Goal: Task Accomplishment & Management: Manage account settings

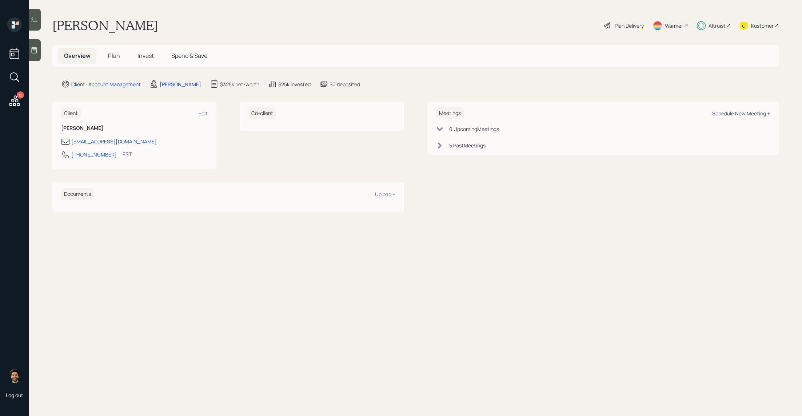
click at [722, 115] on div "Schedule New Meeting +" at bounding box center [741, 113] width 58 height 7
select select "f14b762f-c7c2-4b89-9227-8fa891345eea"
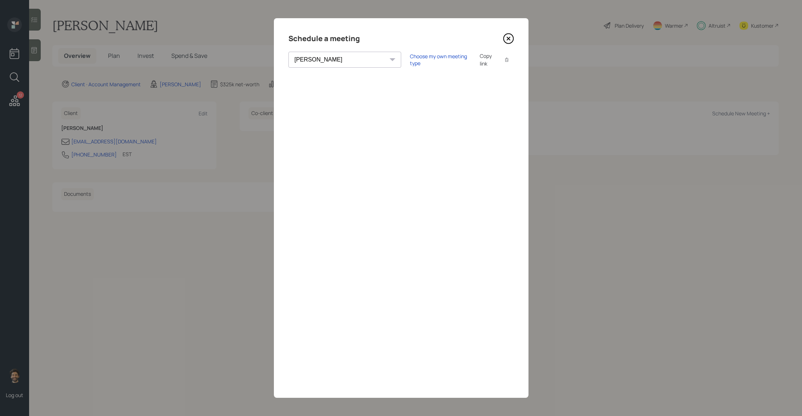
click at [509, 39] on icon at bounding box center [508, 38] width 3 height 3
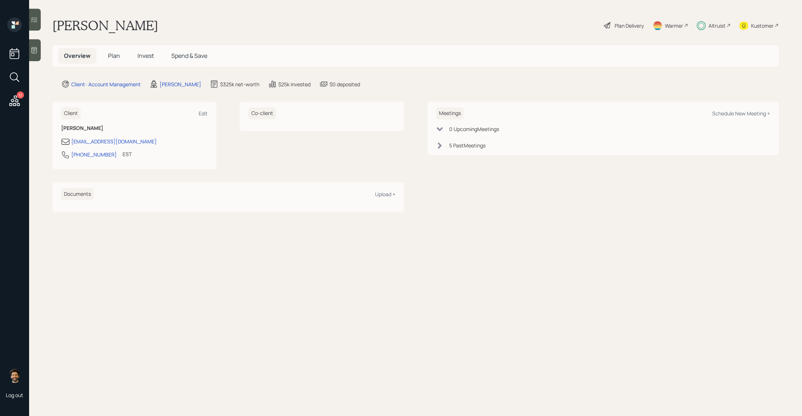
click at [15, 104] on icon at bounding box center [14, 100] width 13 height 13
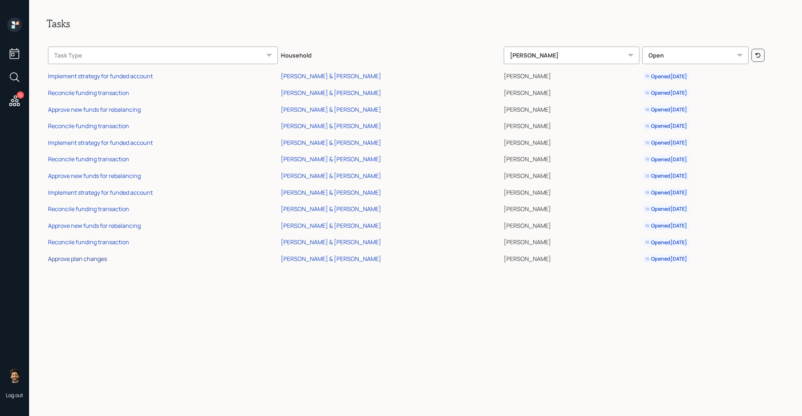
click at [84, 256] on div "Approve plan changes" at bounding box center [77, 259] width 59 height 8
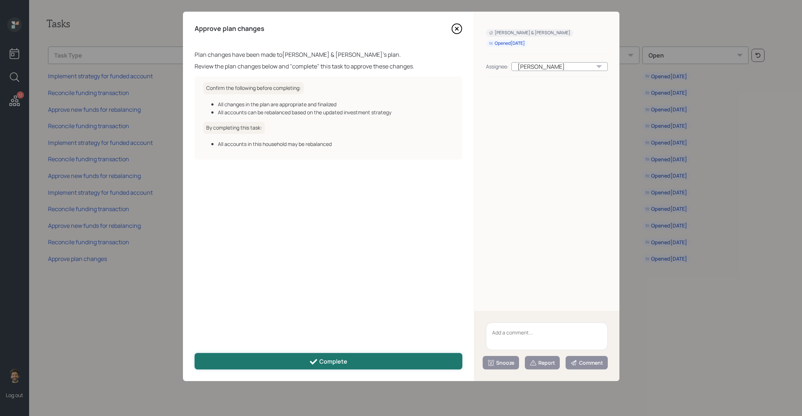
click at [359, 356] on button "Complete" at bounding box center [329, 361] width 268 height 16
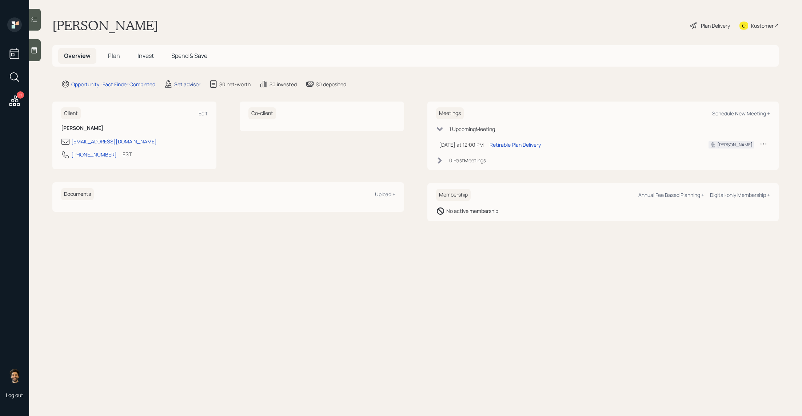
click at [190, 85] on div "Set advisor" at bounding box center [187, 84] width 26 height 8
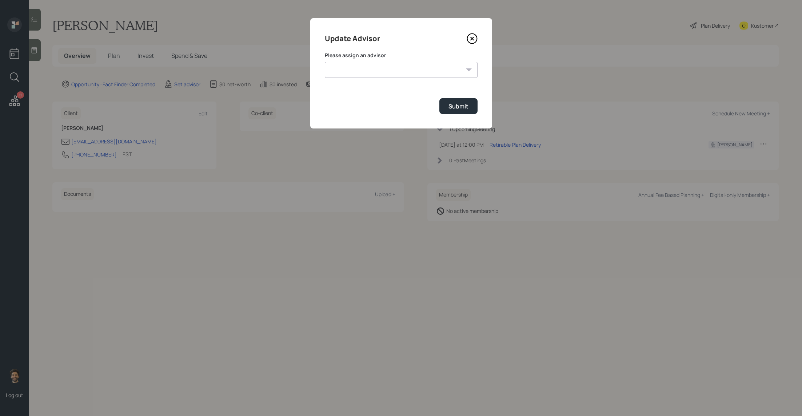
click at [370, 70] on select "[PERSON_NAME] [PERSON_NAME] [PERSON_NAME] End [PERSON_NAME] [PERSON_NAME] [PERS…" at bounding box center [401, 70] width 153 height 16
